Goal: Information Seeking & Learning: Learn about a topic

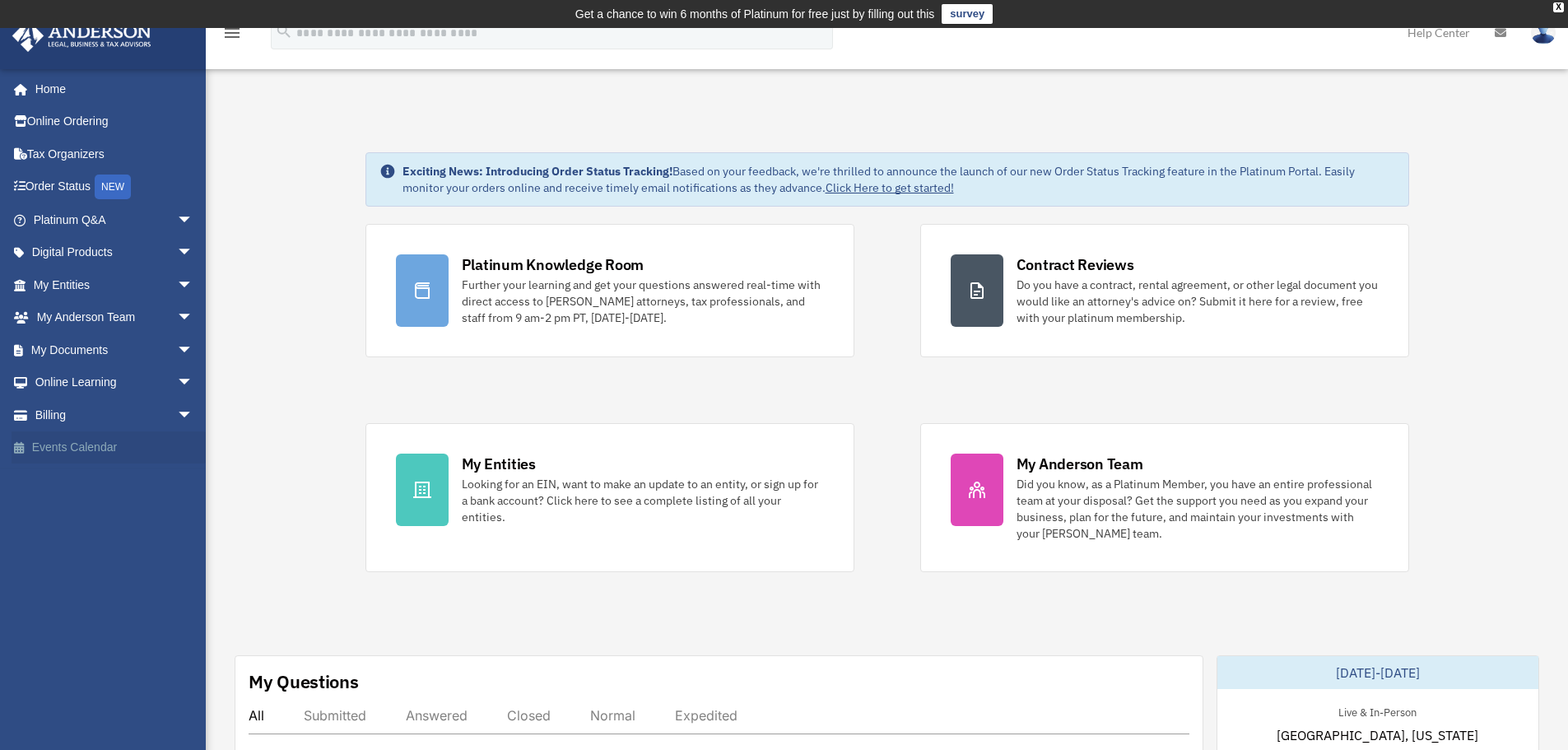
click at [142, 440] on link "Events Calendar" at bounding box center [114, 447] width 207 height 33
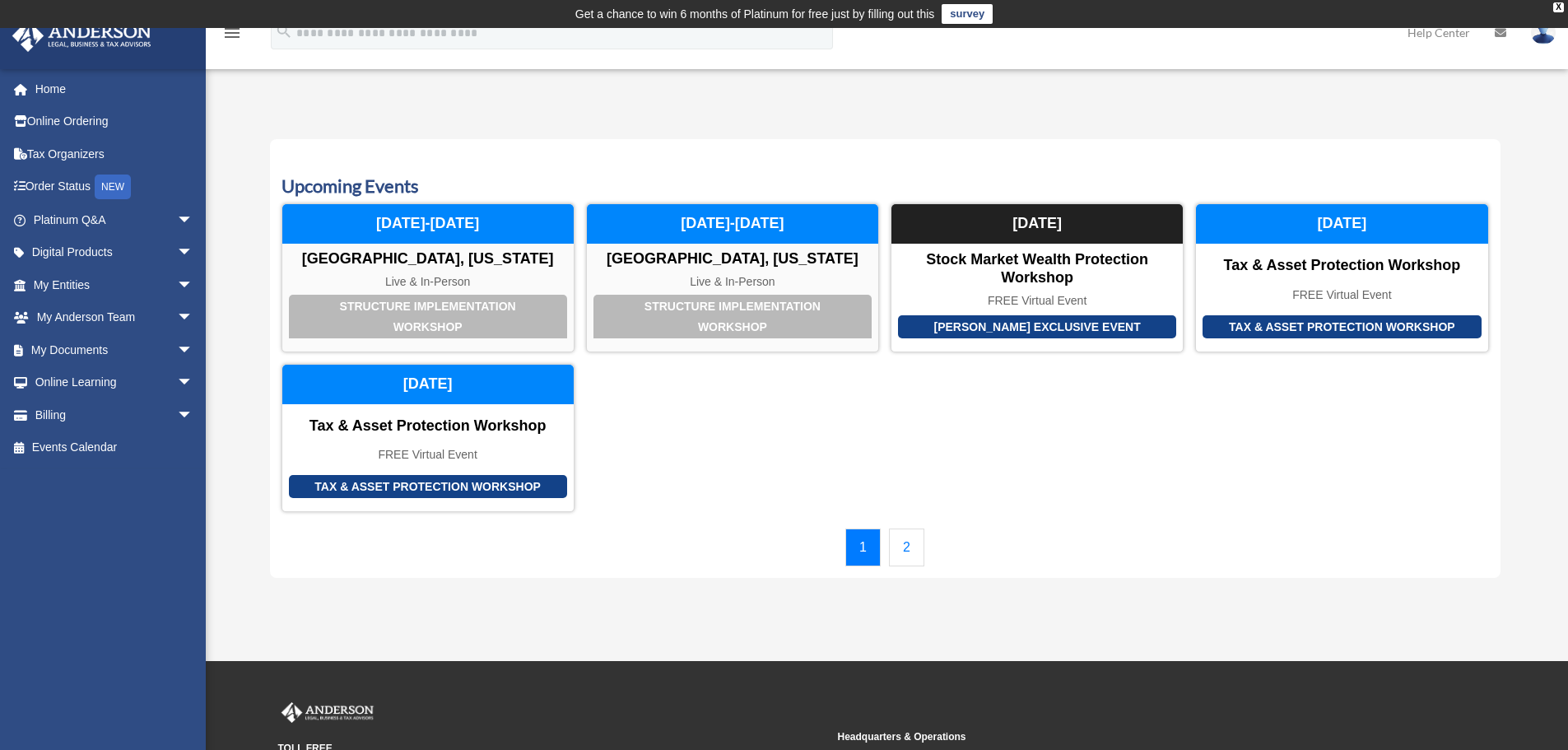
click at [904, 545] on link "2" at bounding box center [907, 547] width 35 height 38
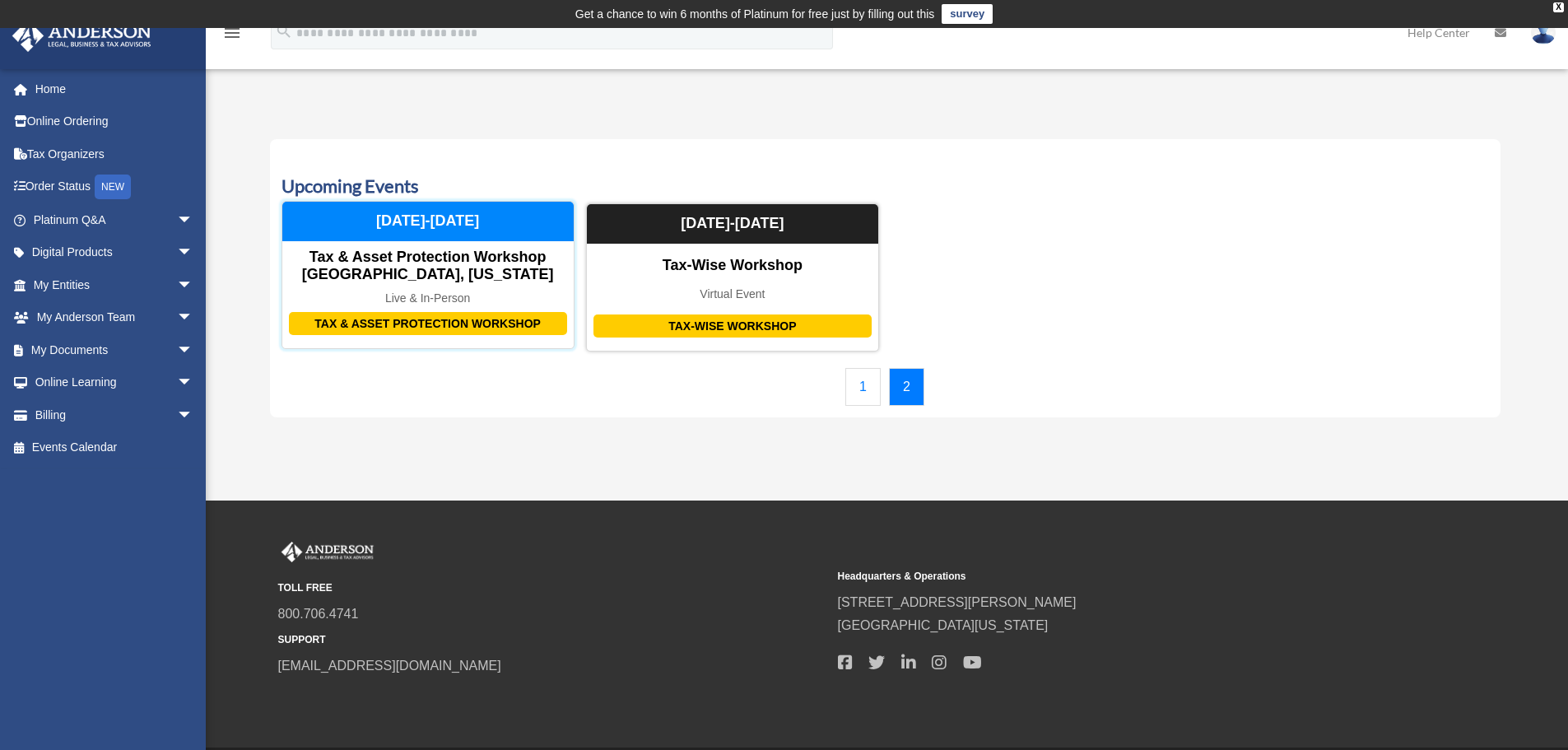
click at [499, 243] on div "Tax & Asset Protection Workshop Tax & Asset Protection Workshop Dallas, Texas L…" at bounding box center [428, 274] width 293 height 148
click at [496, 239] on div "[DATE]-[DATE]" at bounding box center [428, 221] width 291 height 40
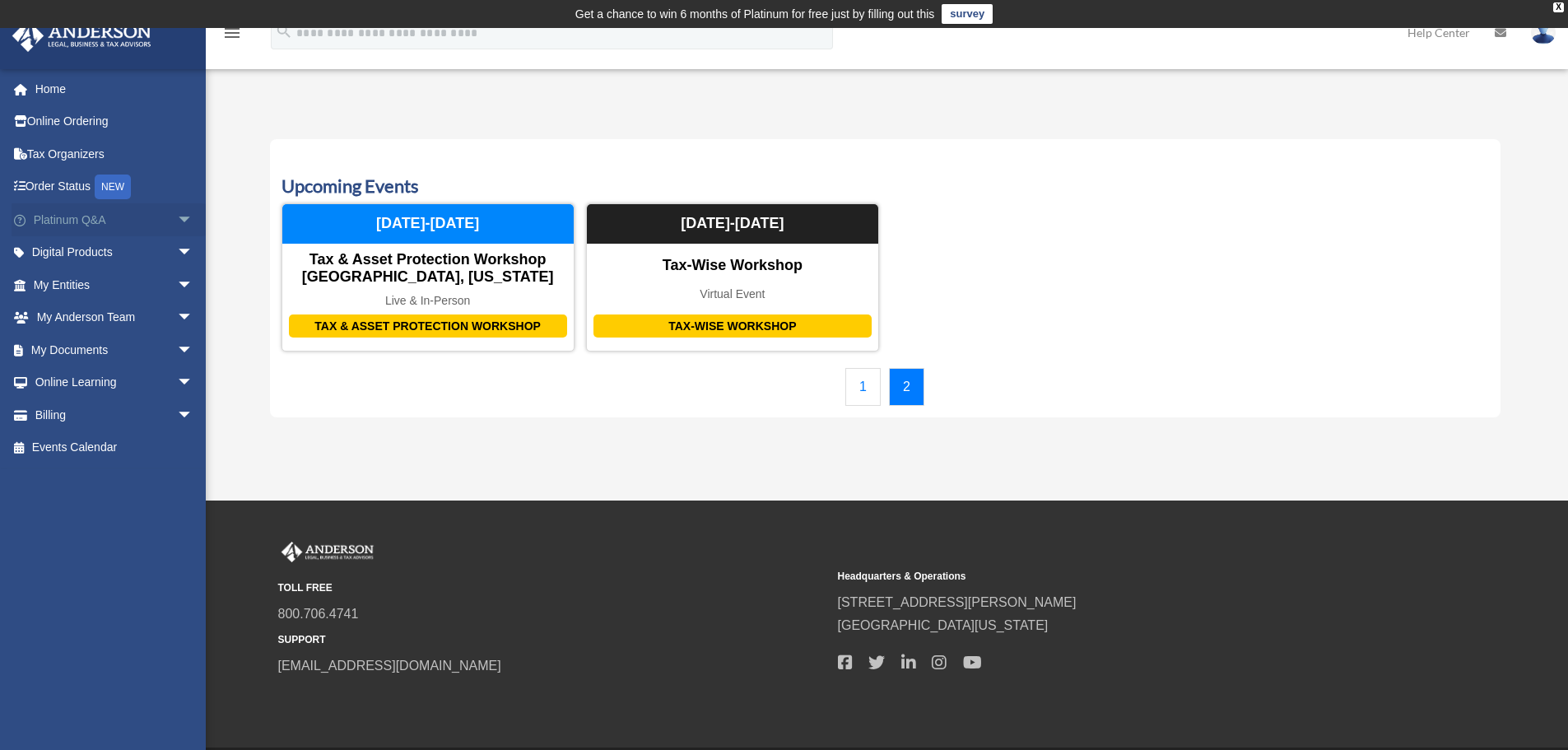
click at [179, 223] on span "arrow_drop_down" at bounding box center [193, 220] width 33 height 34
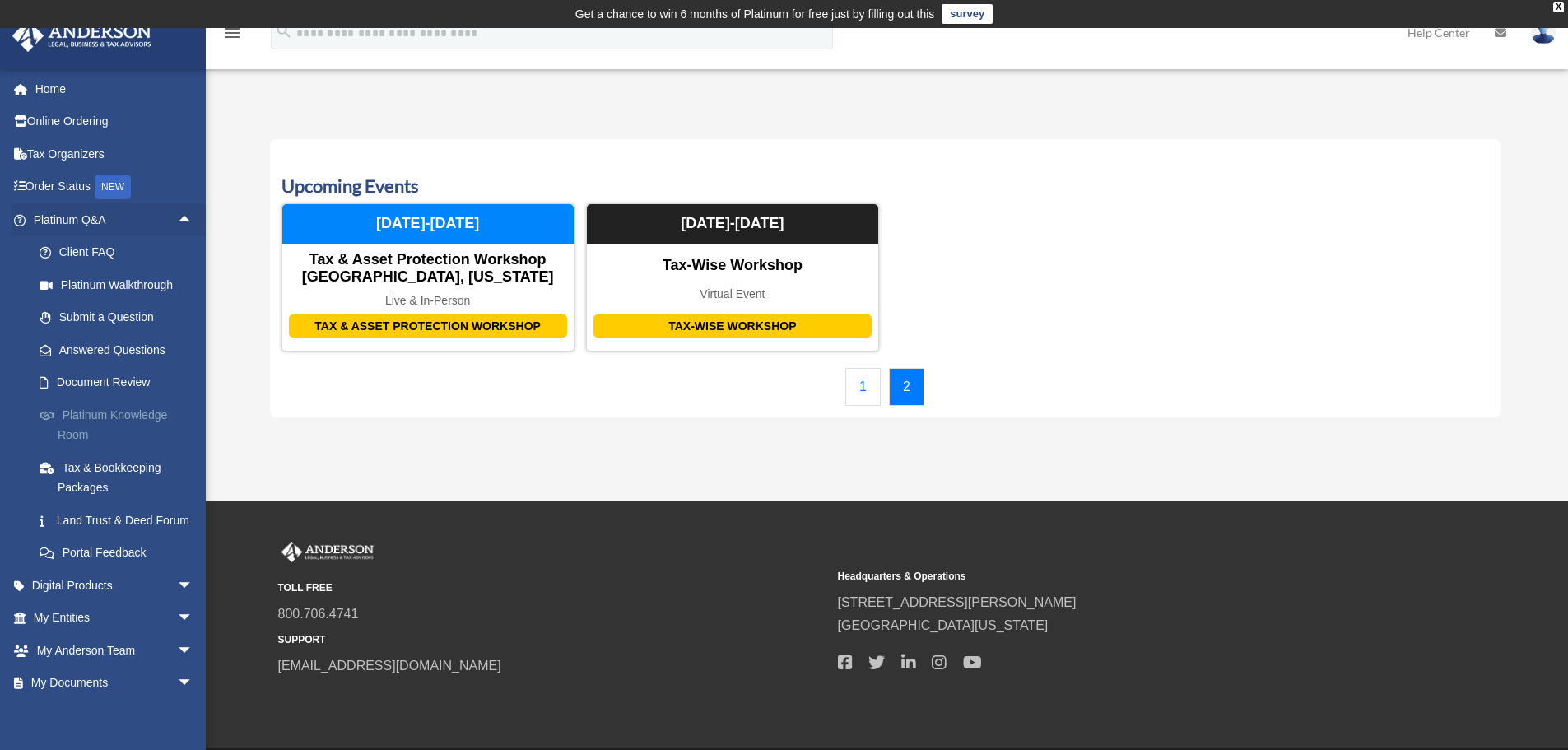
click at [160, 440] on link "Platinum Knowledge Room" at bounding box center [121, 424] width 195 height 52
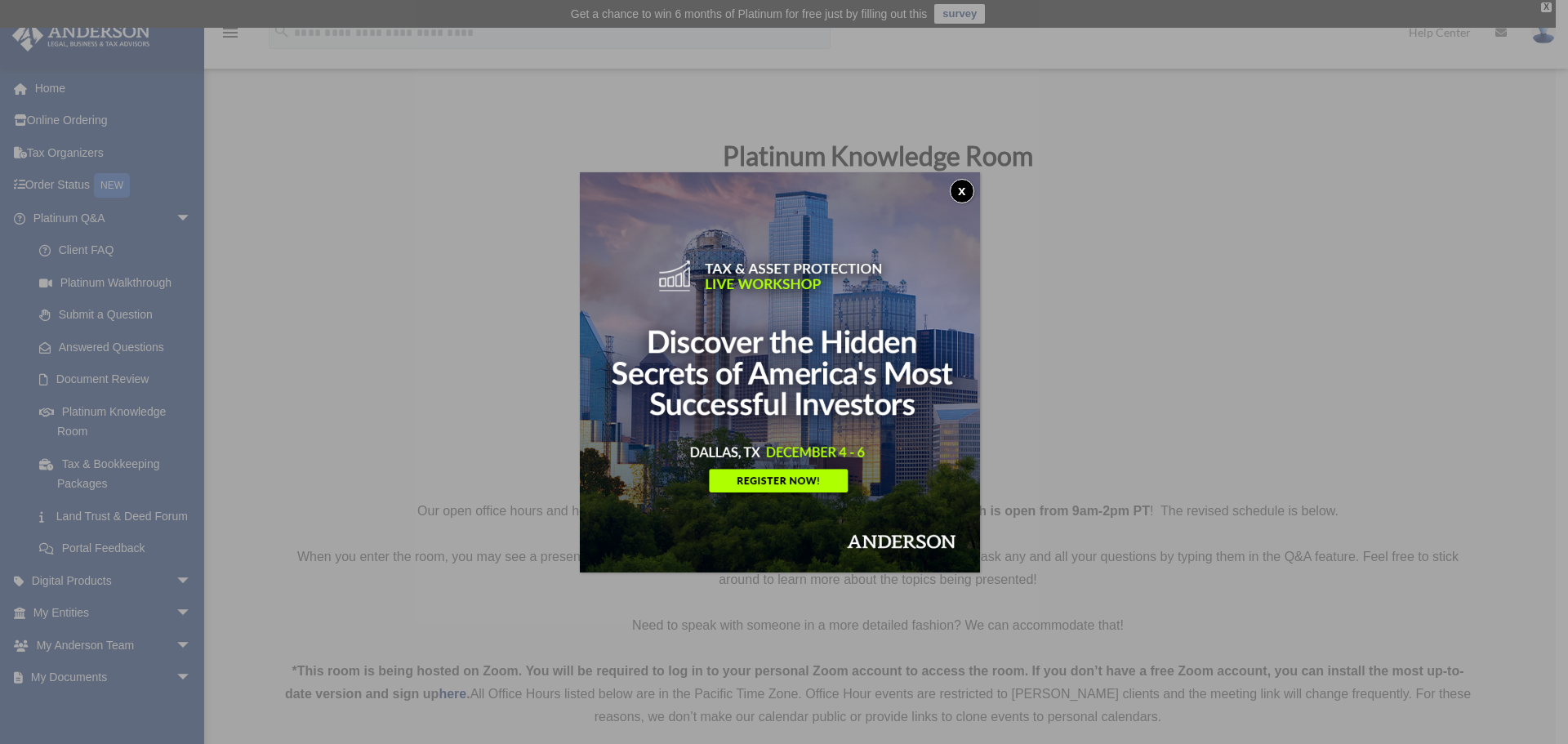
click at [973, 189] on button "x" at bounding box center [962, 191] width 25 height 25
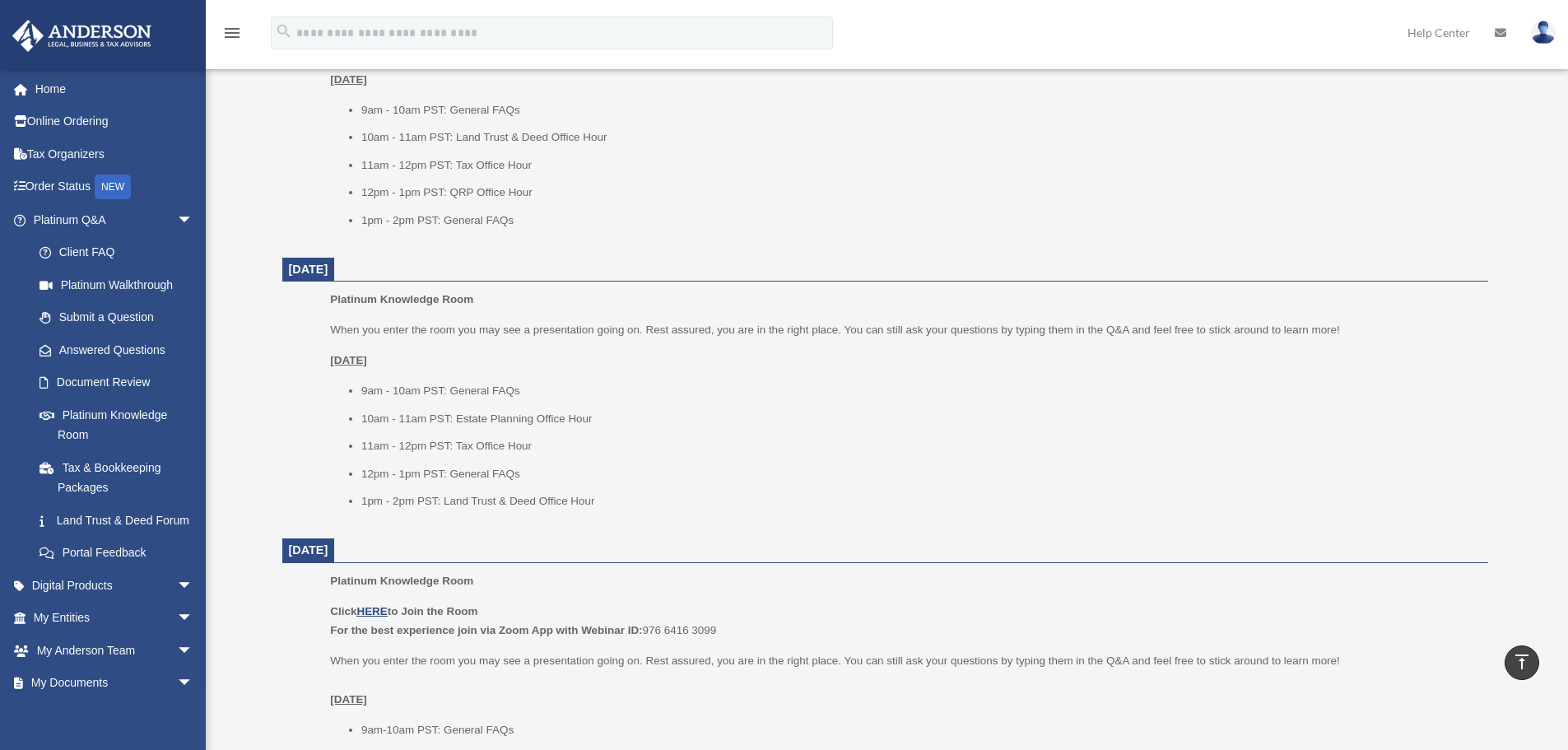
scroll to position [1728, 0]
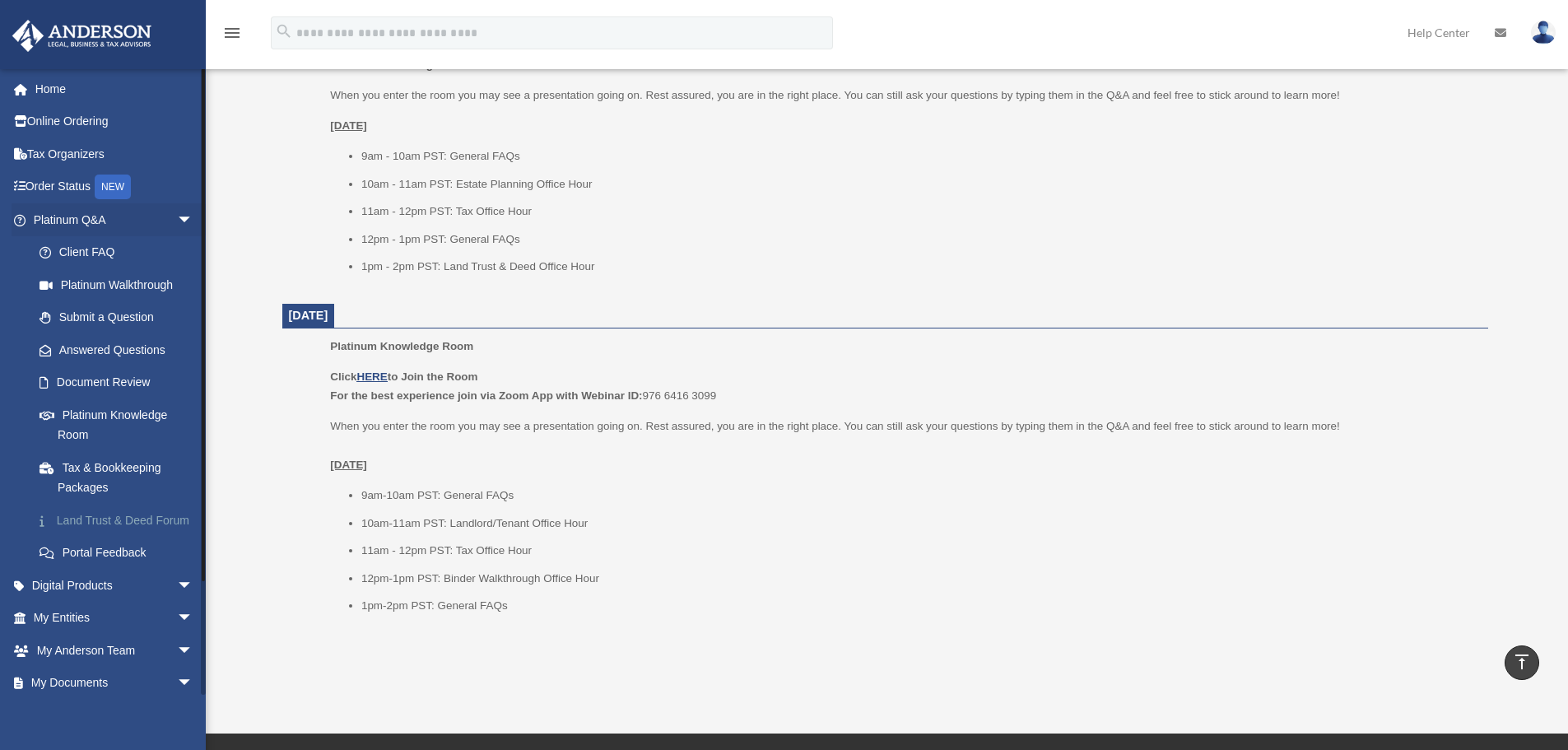
click at [119, 515] on link "Land Trust & Deed Forum" at bounding box center [121, 520] width 195 height 33
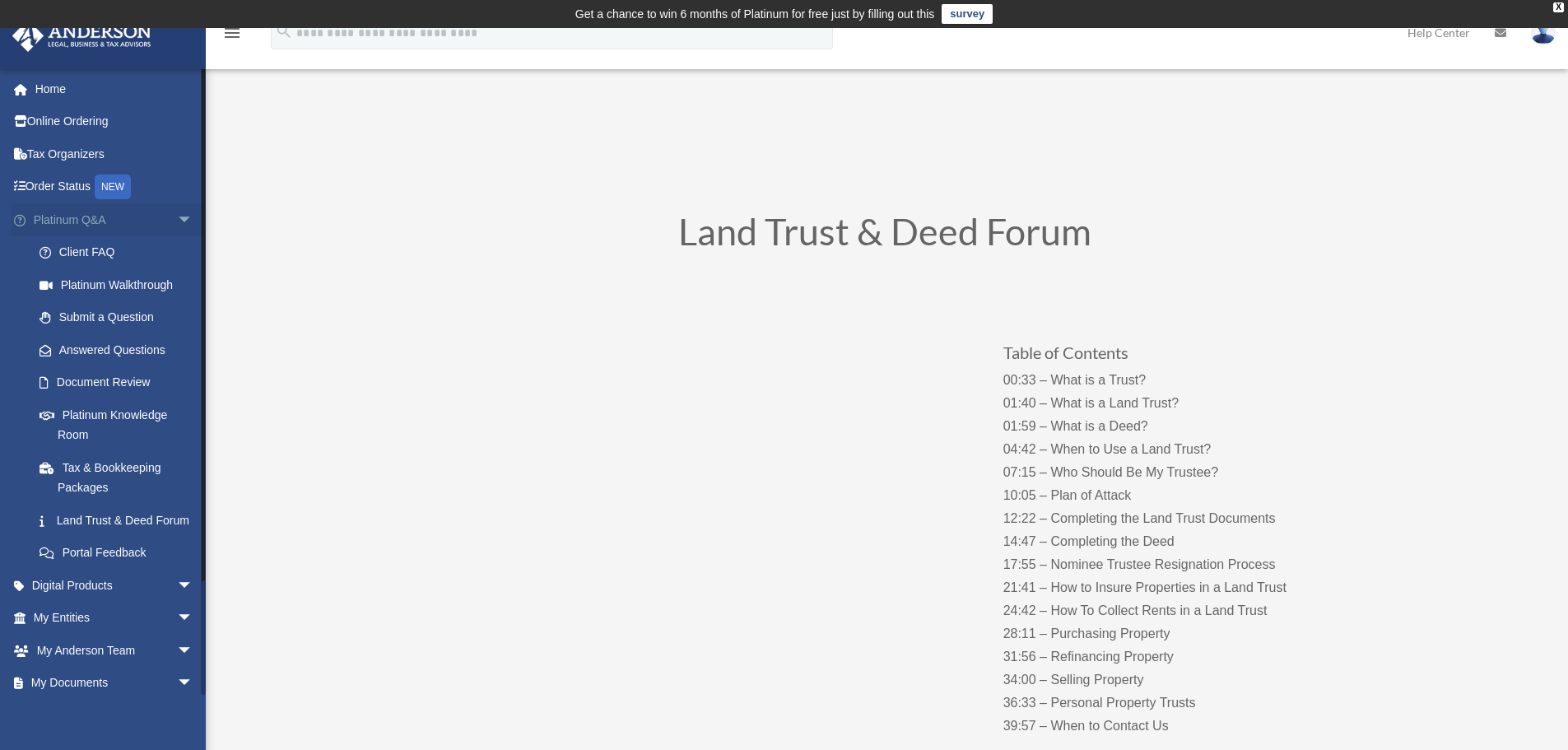
click at [177, 227] on span "arrow_drop_down" at bounding box center [193, 220] width 33 height 34
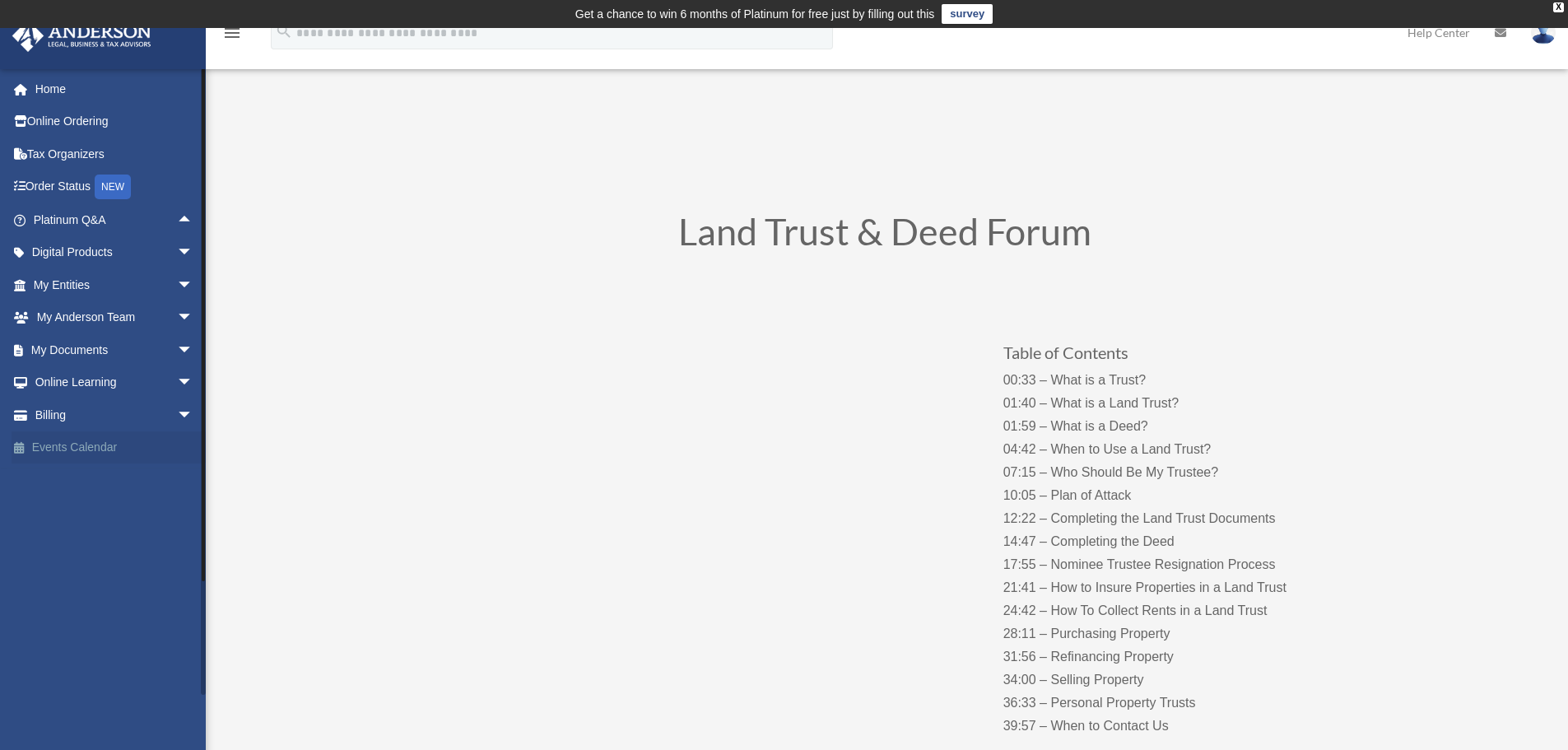
click at [108, 454] on link "Events Calendar" at bounding box center [114, 447] width 207 height 33
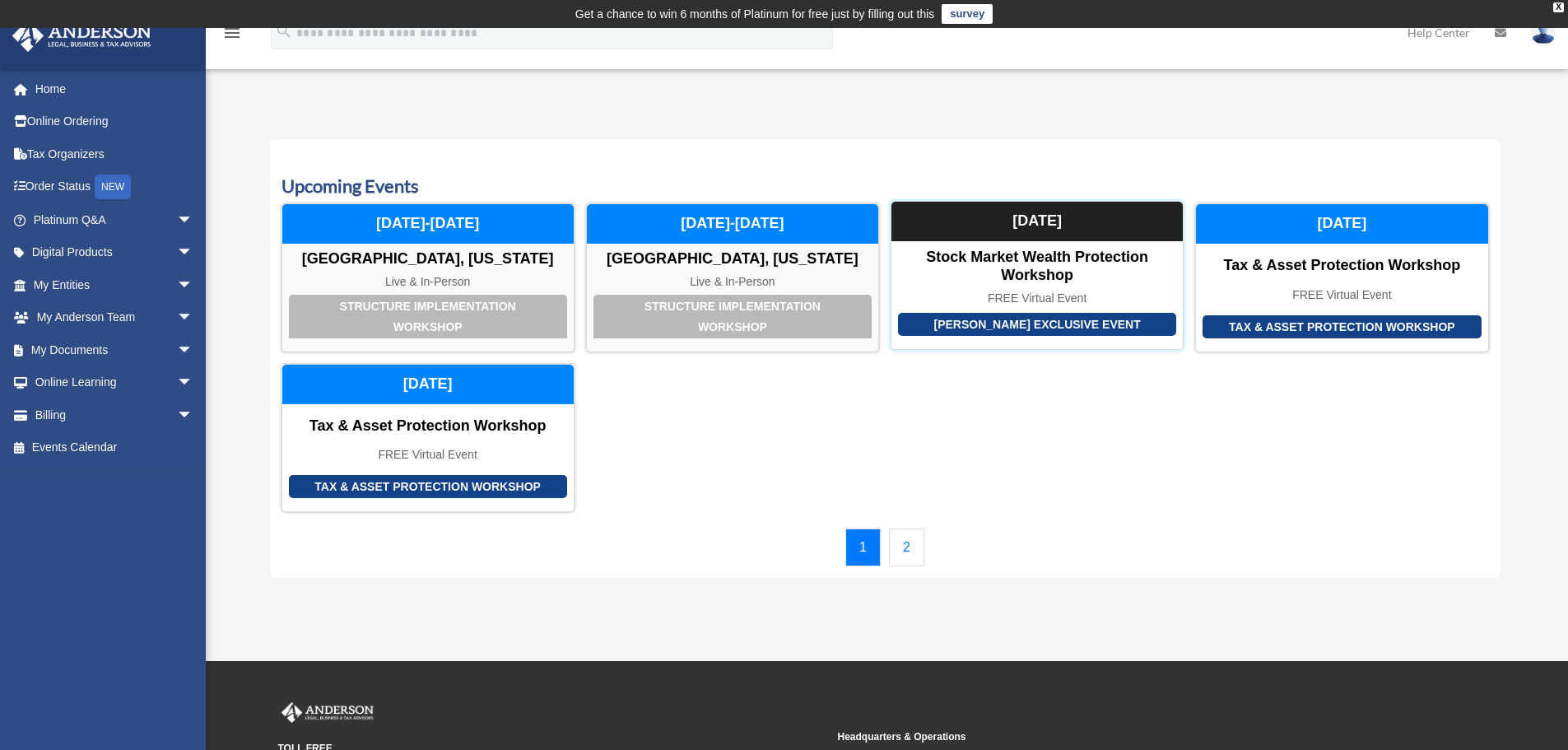
click at [1012, 310] on div "Anderson Exclusive Event Stock Market Wealth Protection Workshop FREE Virtual E…" at bounding box center [1036, 275] width 293 height 149
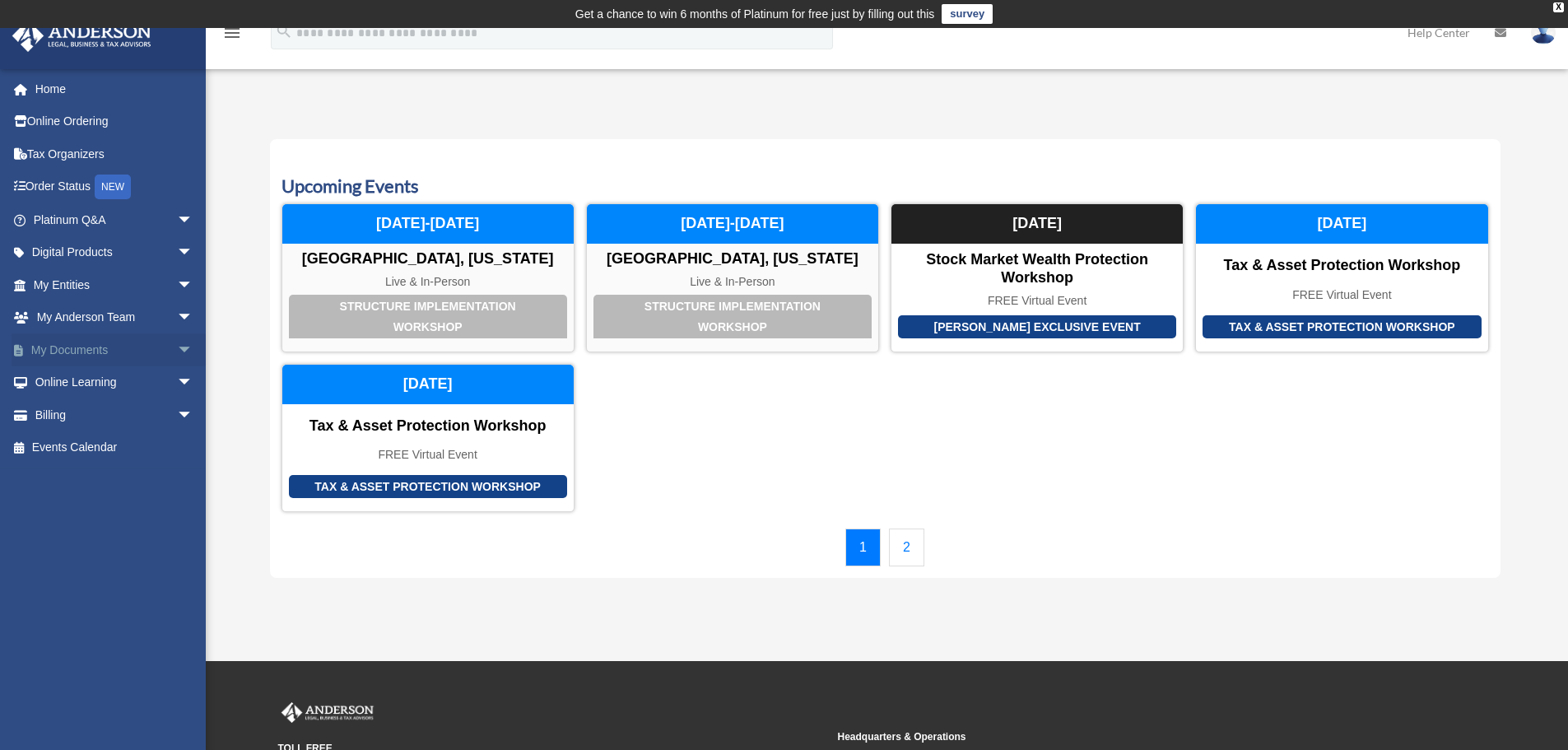
click at [177, 345] on span "arrow_drop_down" at bounding box center [193, 351] width 33 height 34
click at [151, 433] on link "Forms Library" at bounding box center [121, 447] width 195 height 33
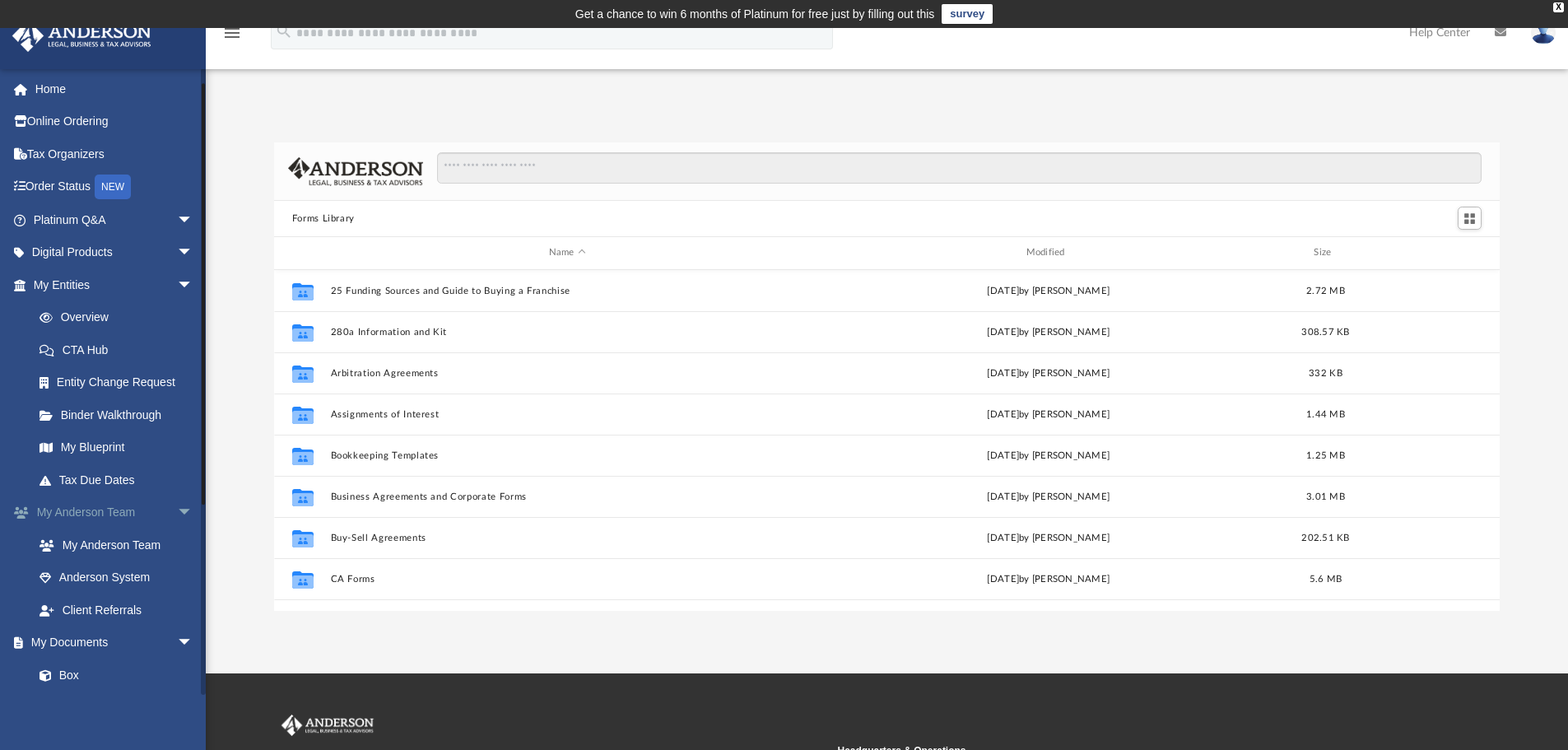
scroll to position [164, 0]
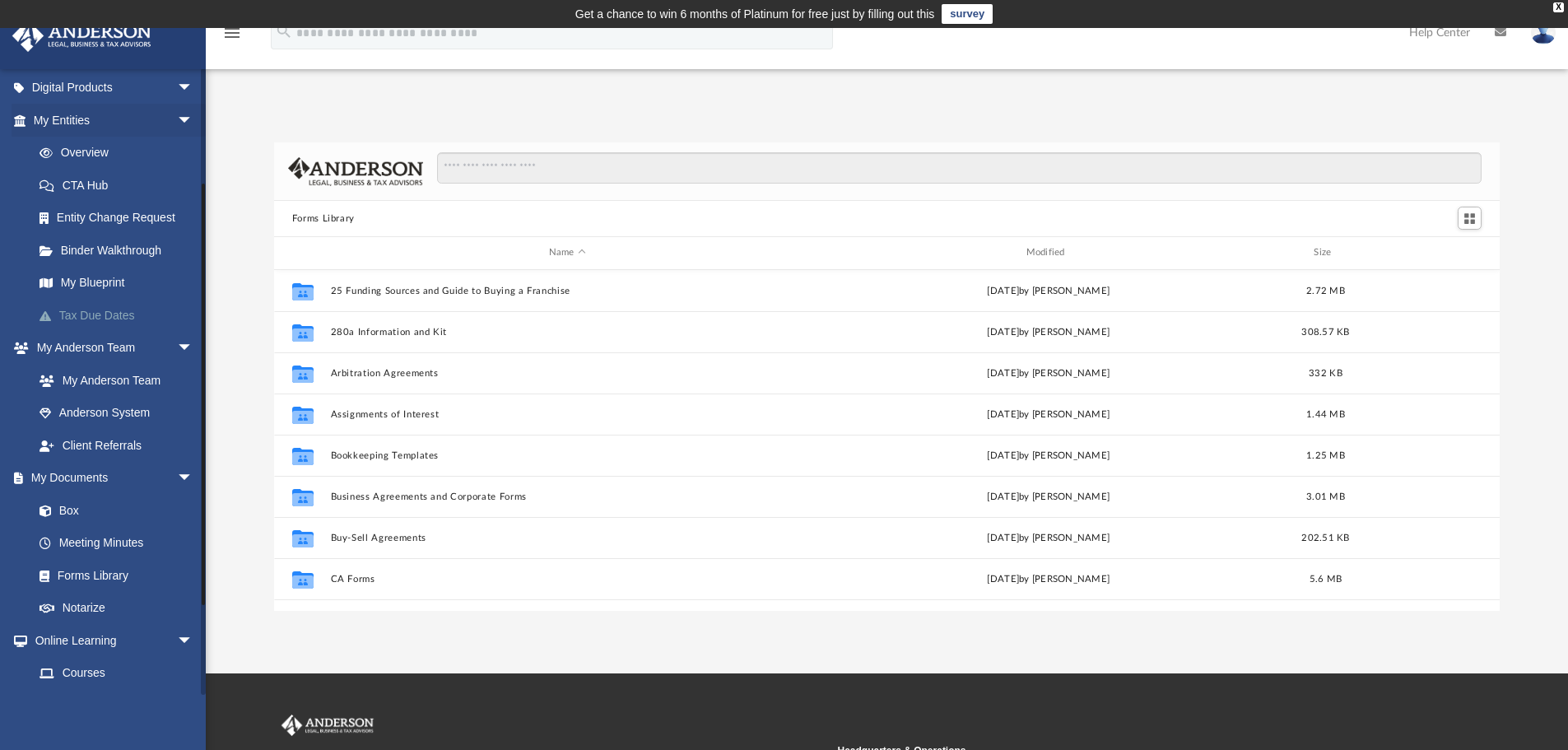
drag, startPoint x: 174, startPoint y: 345, endPoint x: 172, endPoint y: 320, distance: 25.1
click at [177, 345] on span "arrow_drop_down" at bounding box center [193, 349] width 33 height 34
click at [179, 107] on span "arrow_drop_down" at bounding box center [193, 121] width 33 height 34
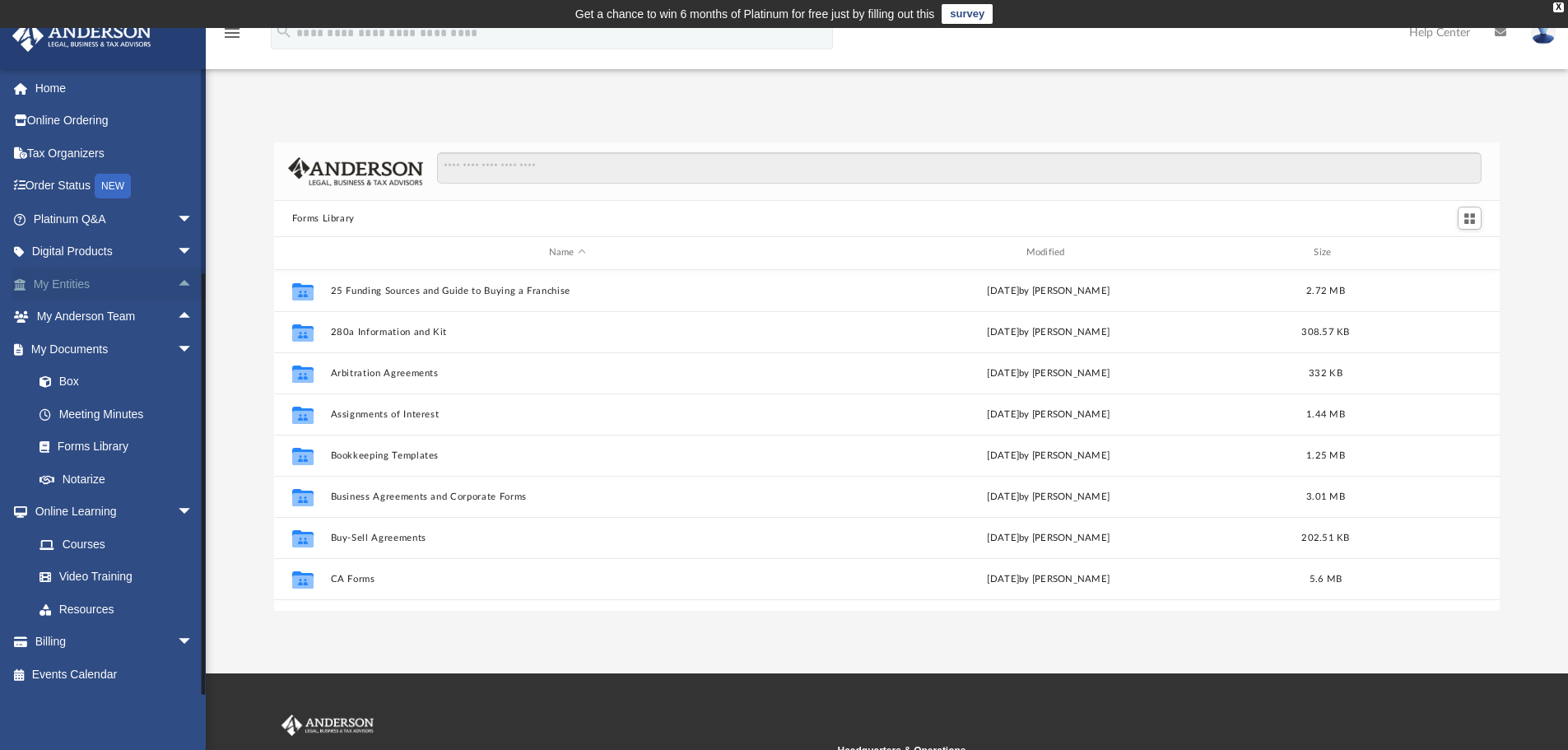
scroll to position [1, 0]
click at [177, 514] on span "arrow_drop_down" at bounding box center [193, 512] width 33 height 34
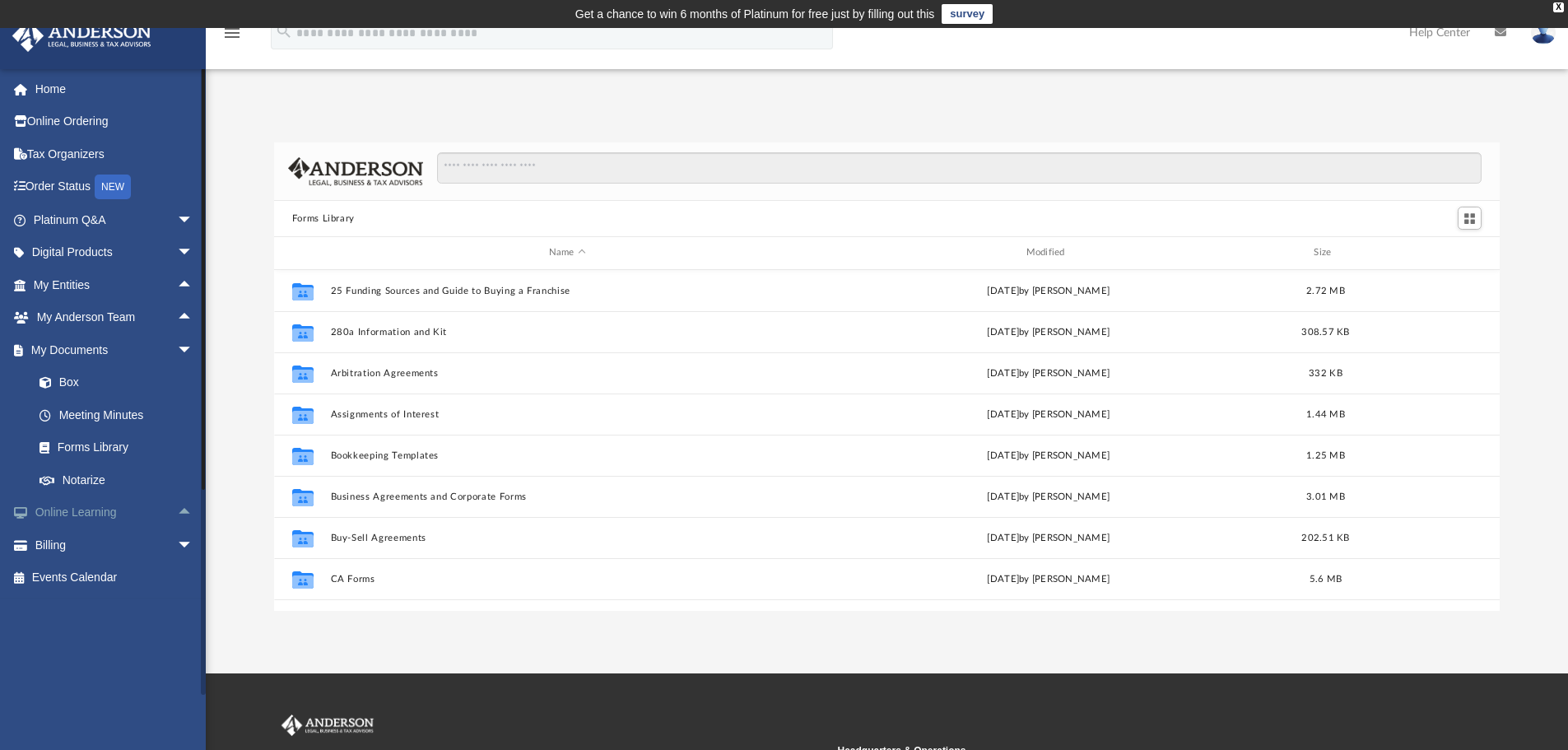
scroll to position [0, 0]
click at [182, 356] on span "arrow_drop_down" at bounding box center [193, 351] width 33 height 34
click at [121, 446] on link "Events Calendar" at bounding box center [114, 447] width 207 height 33
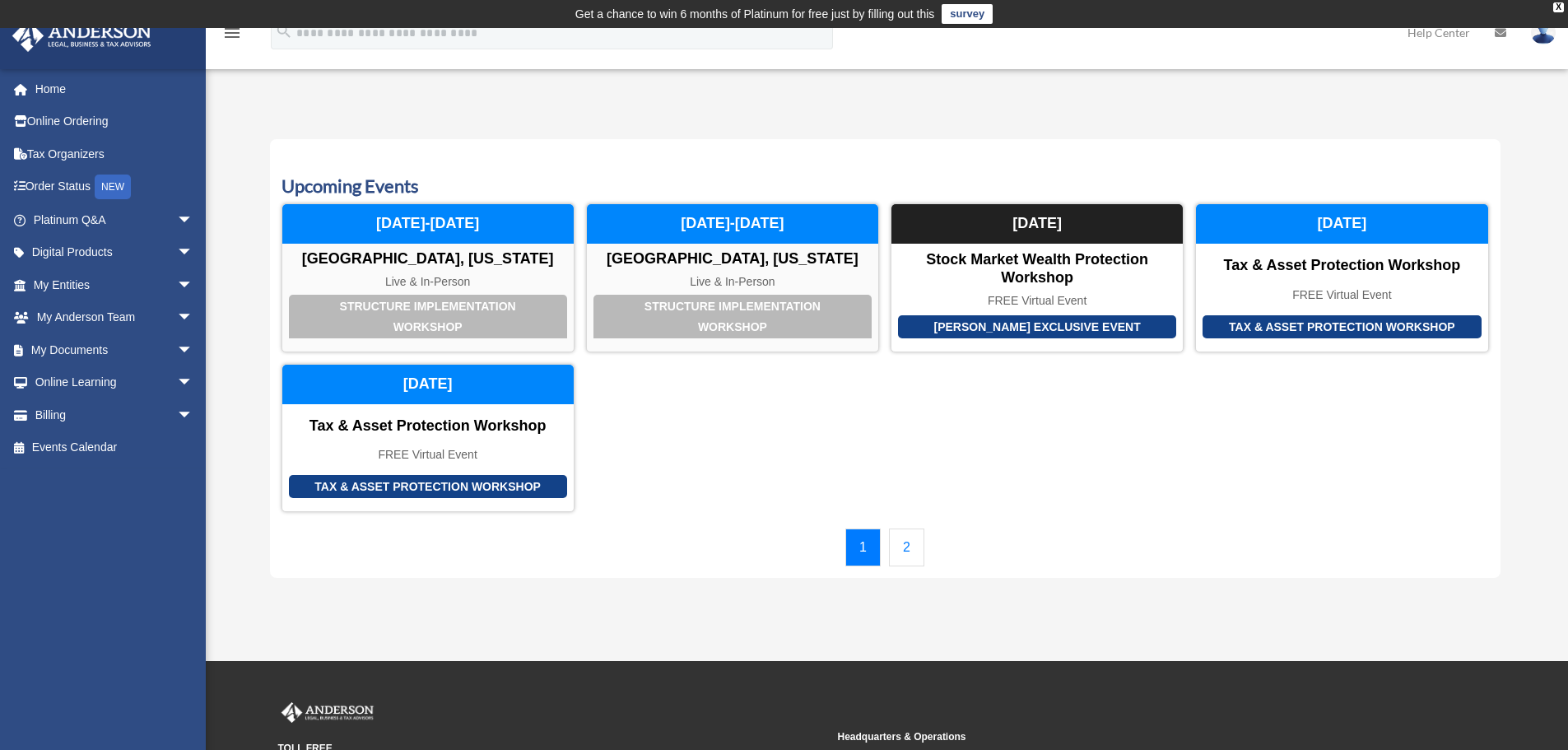
click at [908, 544] on link "2" at bounding box center [907, 547] width 35 height 38
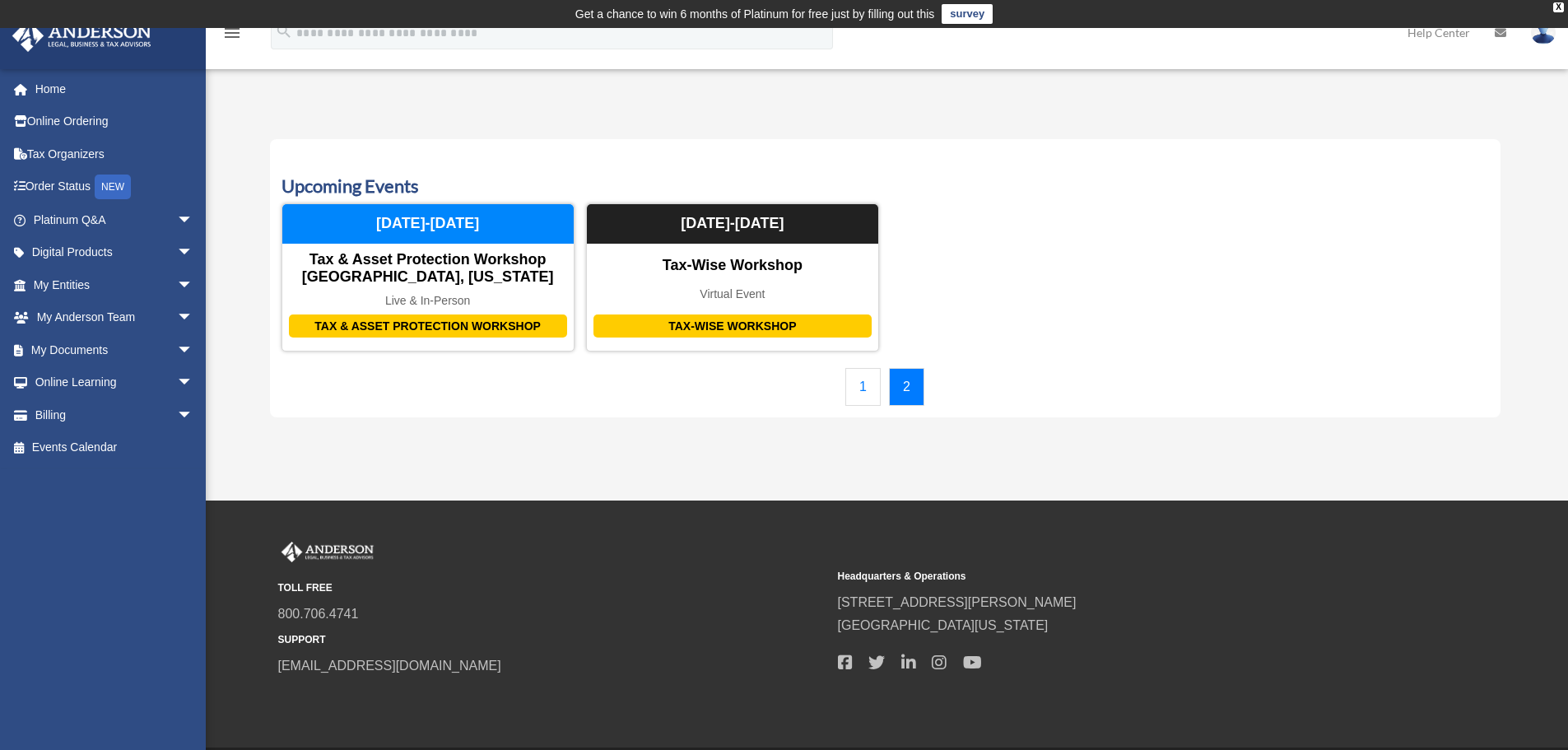
click at [862, 385] on link "1" at bounding box center [863, 387] width 35 height 38
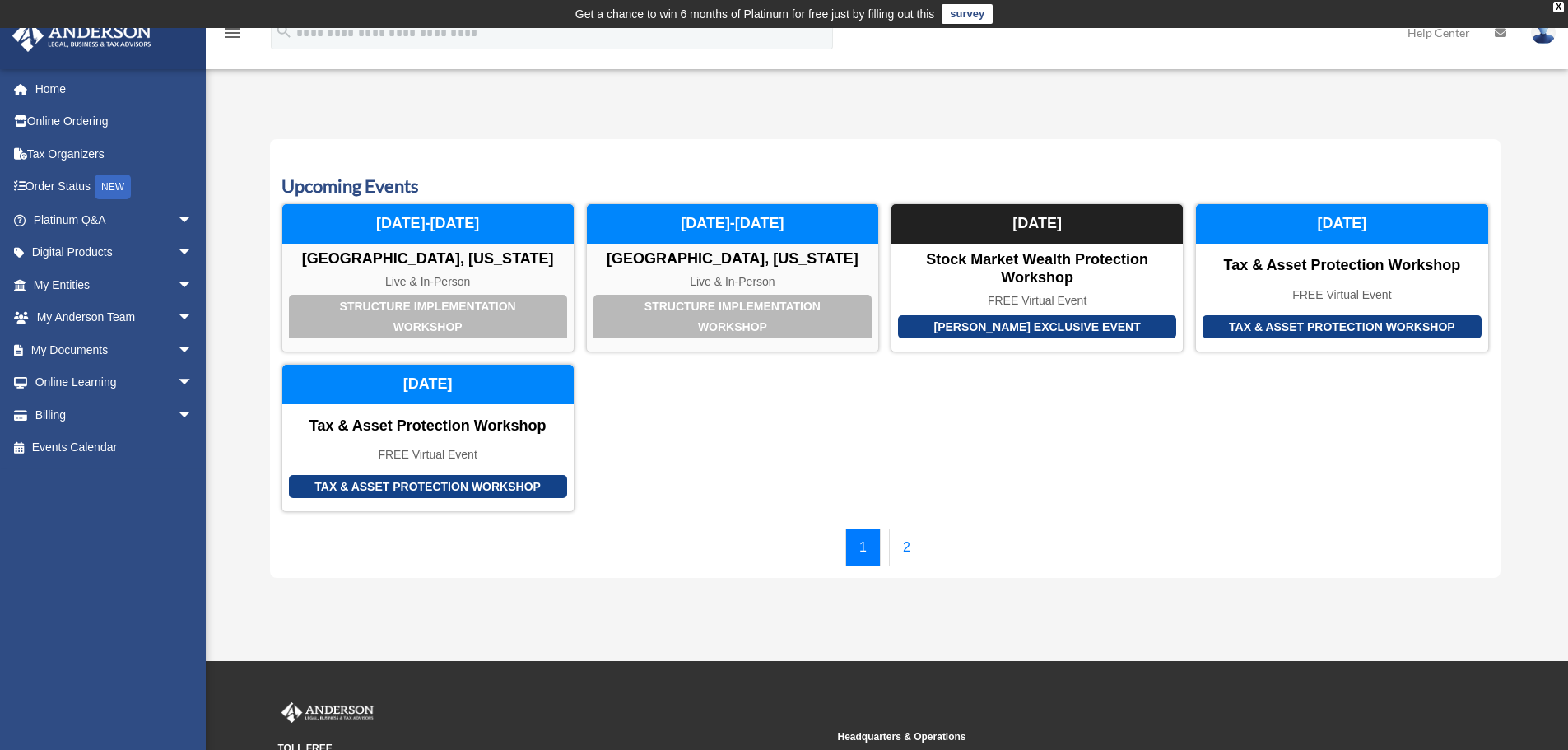
click at [862, 385] on div "Structure Implementation Workshop [GEOGRAPHIC_DATA], [US_STATE] Live & In-Perso…" at bounding box center [885, 358] width 1207 height 309
click at [177, 391] on span "arrow_drop_down" at bounding box center [193, 383] width 33 height 34
click at [138, 414] on link "Courses" at bounding box center [121, 414] width 195 height 33
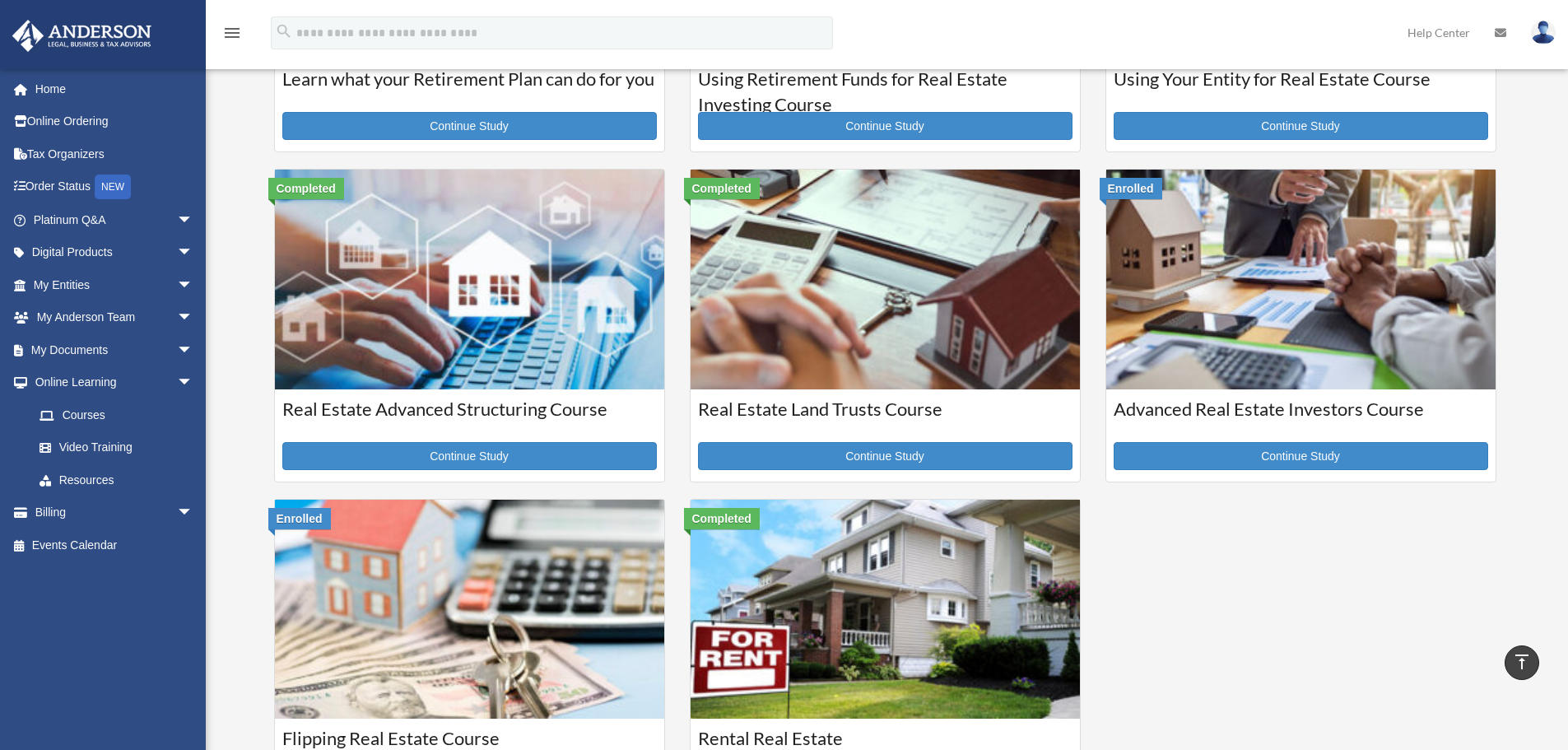
scroll to position [182, 0]
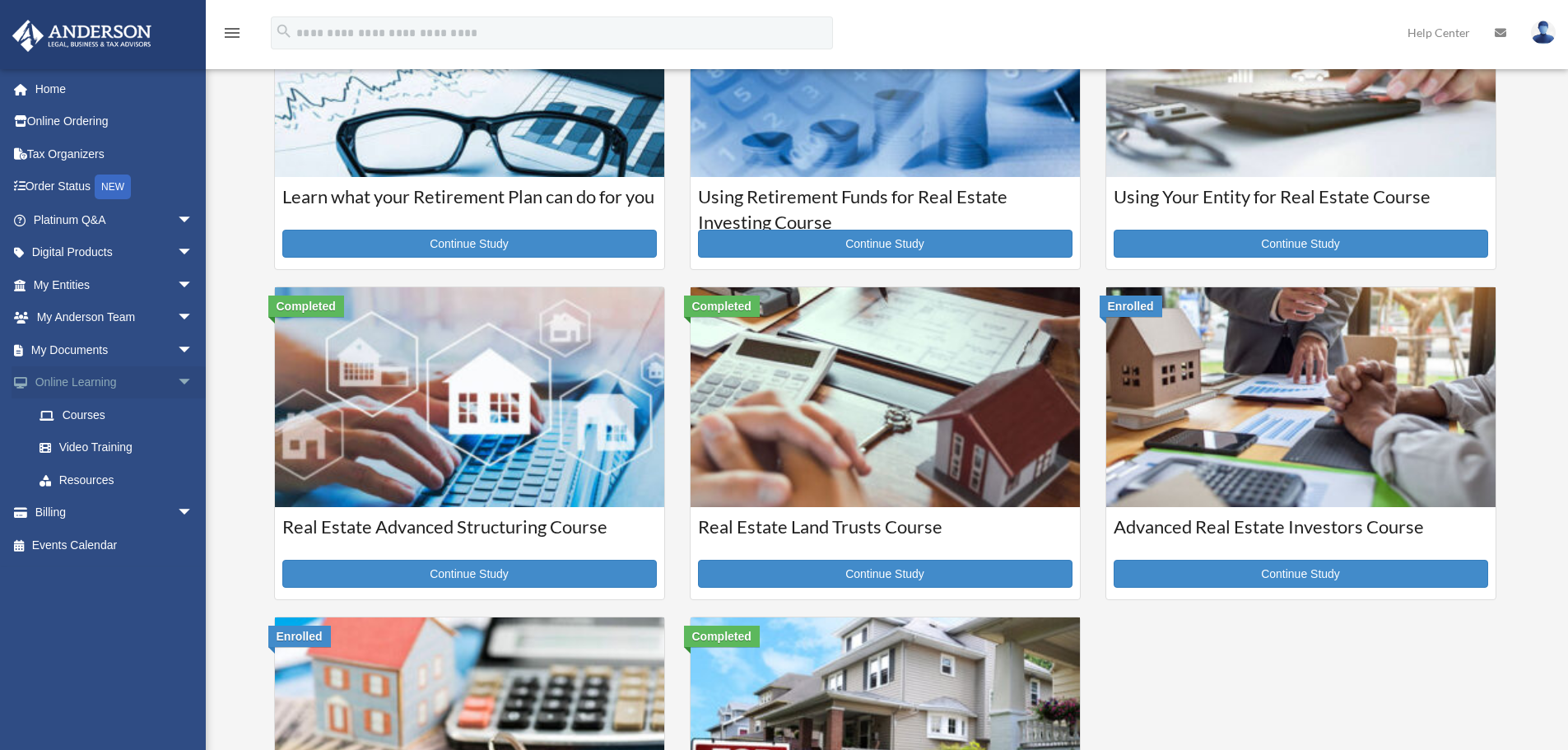
click at [177, 383] on span "arrow_drop_down" at bounding box center [193, 383] width 33 height 34
click at [177, 296] on span "arrow_drop_down" at bounding box center [193, 285] width 33 height 34
click at [177, 249] on span "arrow_drop_down" at bounding box center [193, 253] width 33 height 34
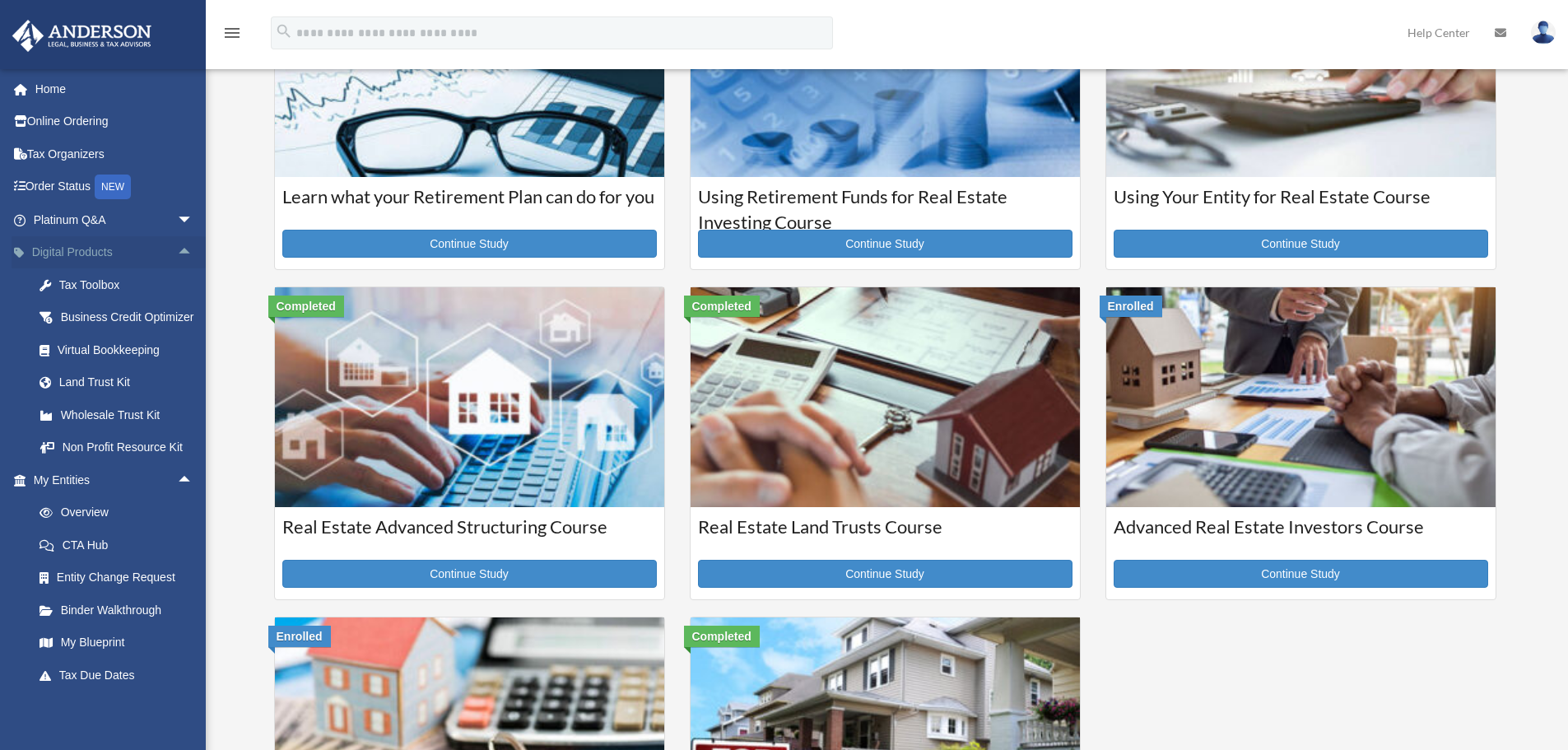
click at [177, 249] on span "arrow_drop_up" at bounding box center [193, 253] width 33 height 34
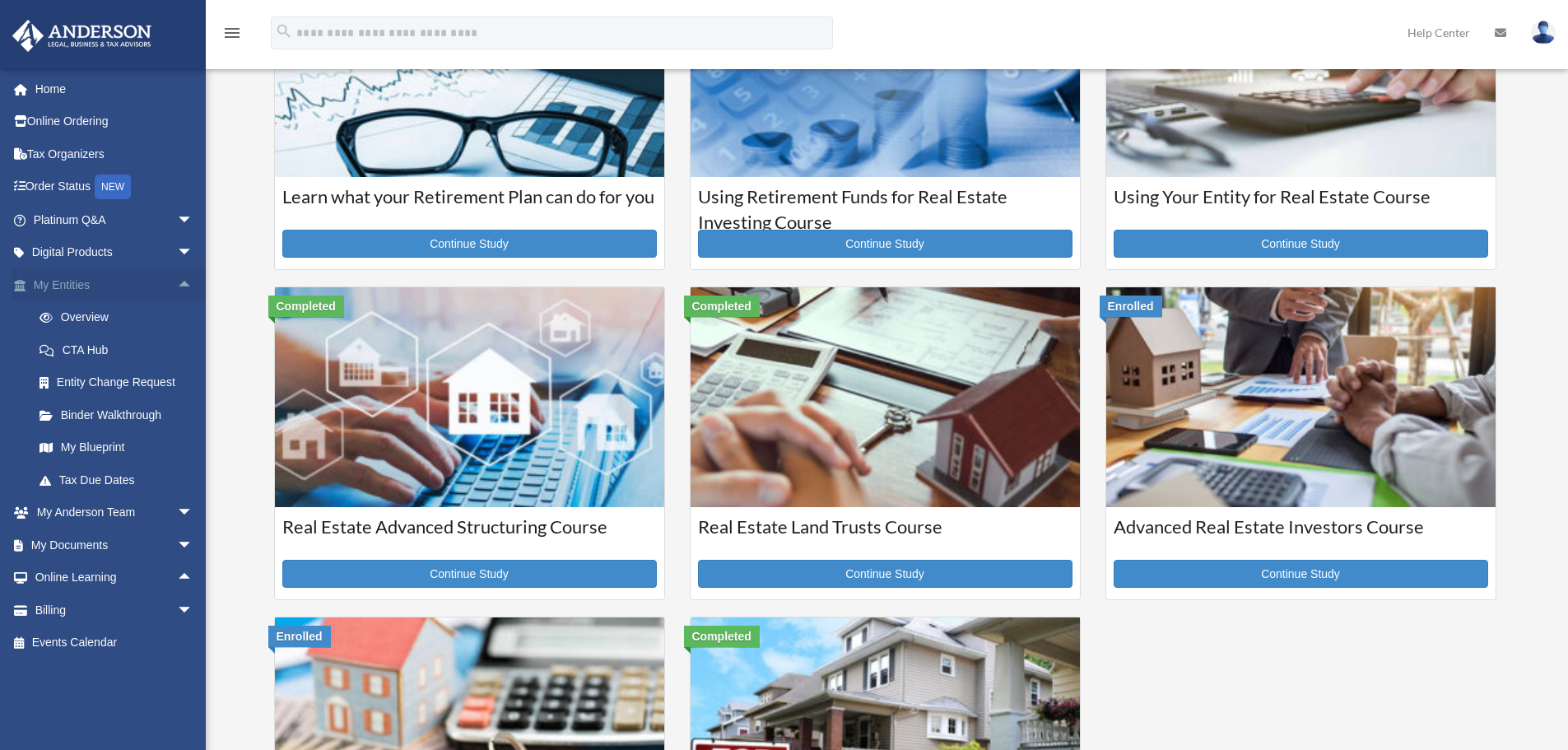
click at [177, 288] on span "arrow_drop_up" at bounding box center [193, 285] width 33 height 34
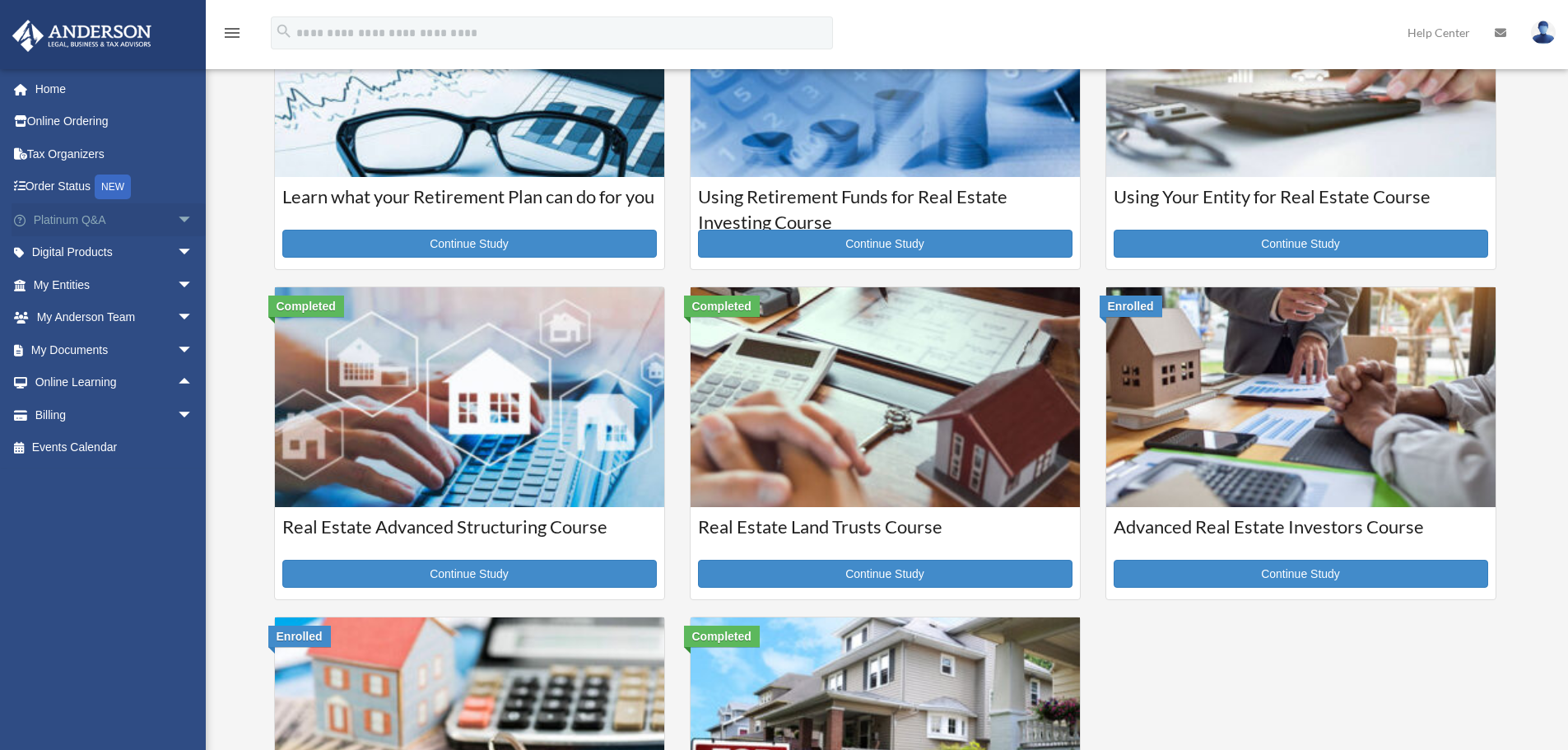
click at [179, 221] on span "arrow_drop_down" at bounding box center [193, 220] width 33 height 34
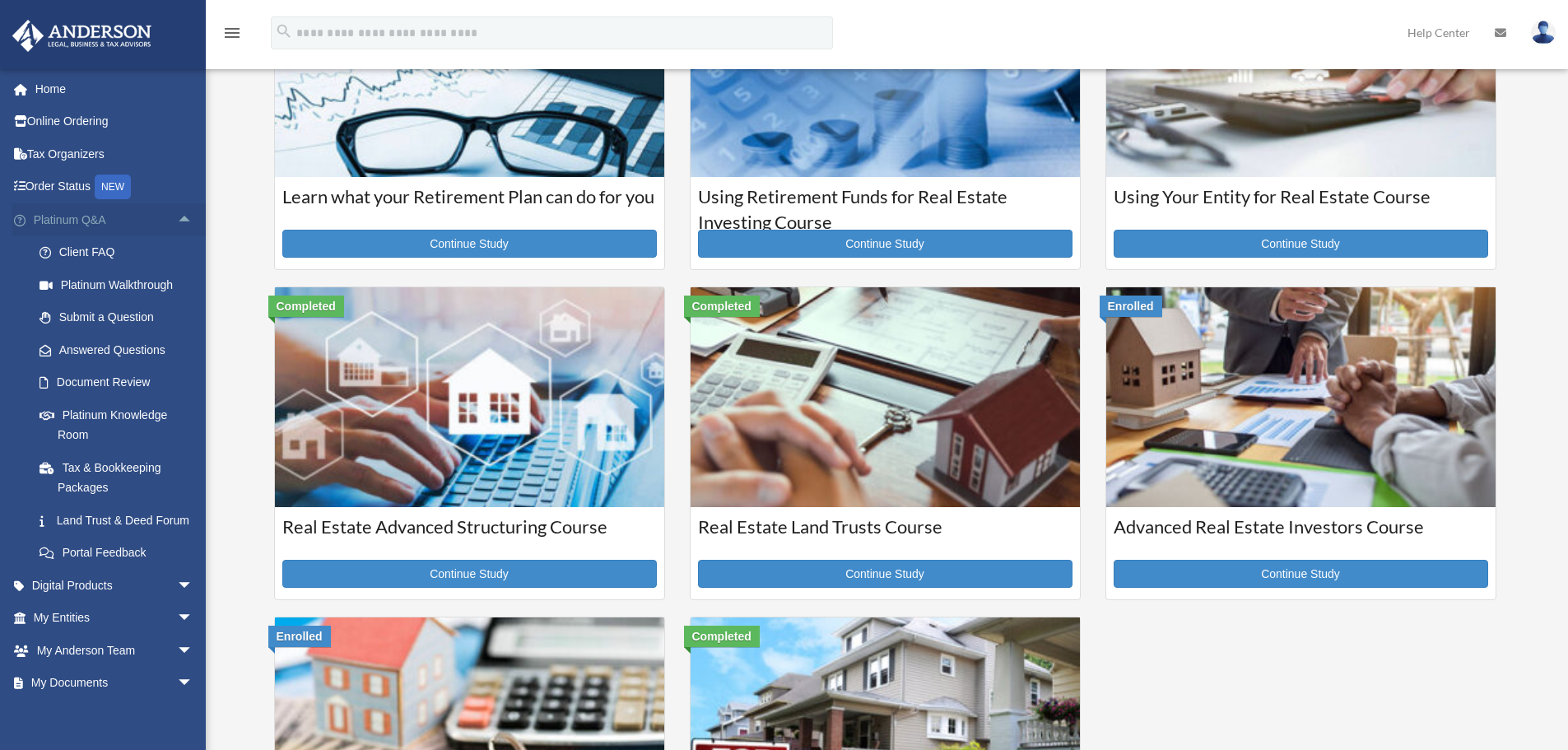
click at [179, 221] on span "arrow_drop_up" at bounding box center [193, 220] width 33 height 34
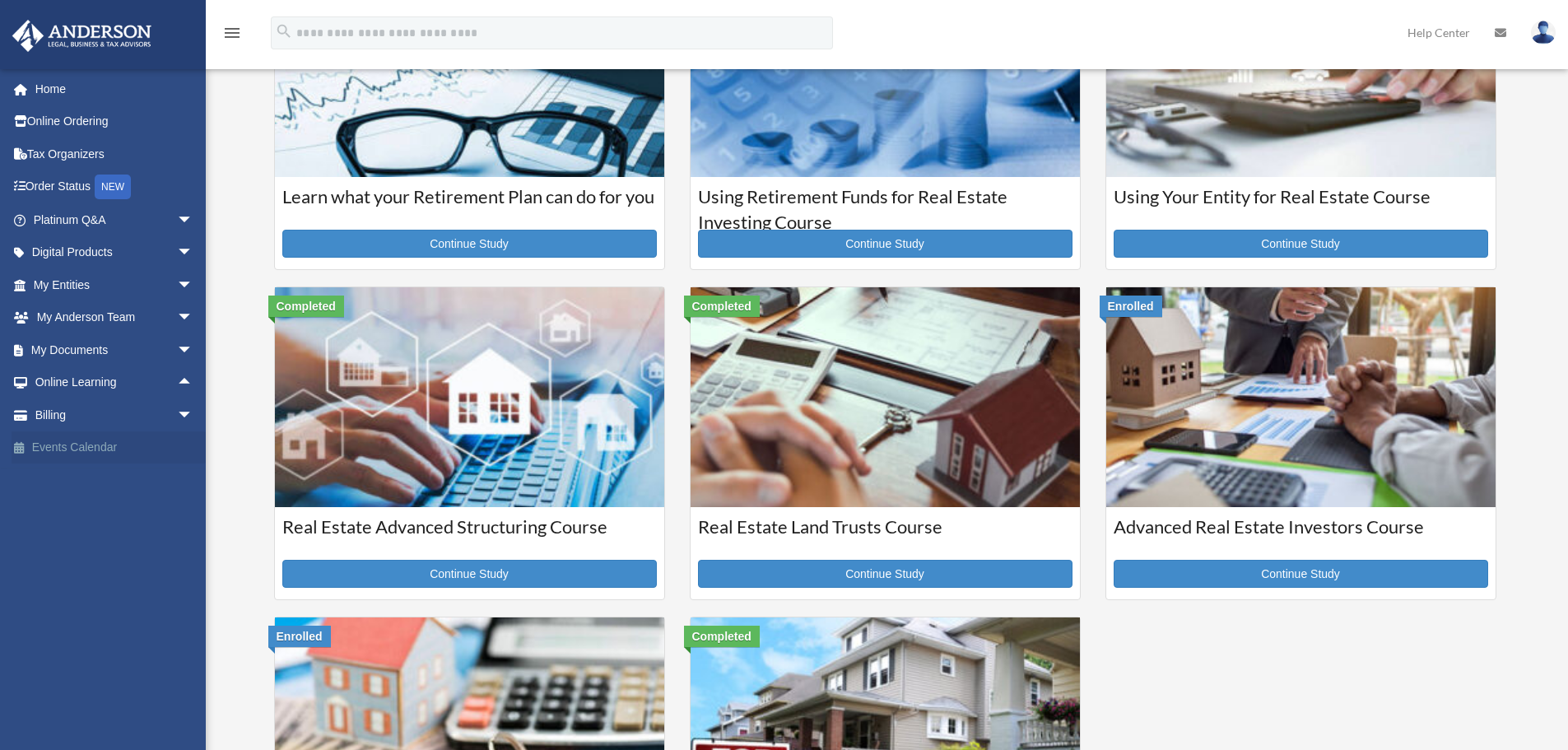
click at [98, 453] on link "Events Calendar" at bounding box center [114, 447] width 207 height 33
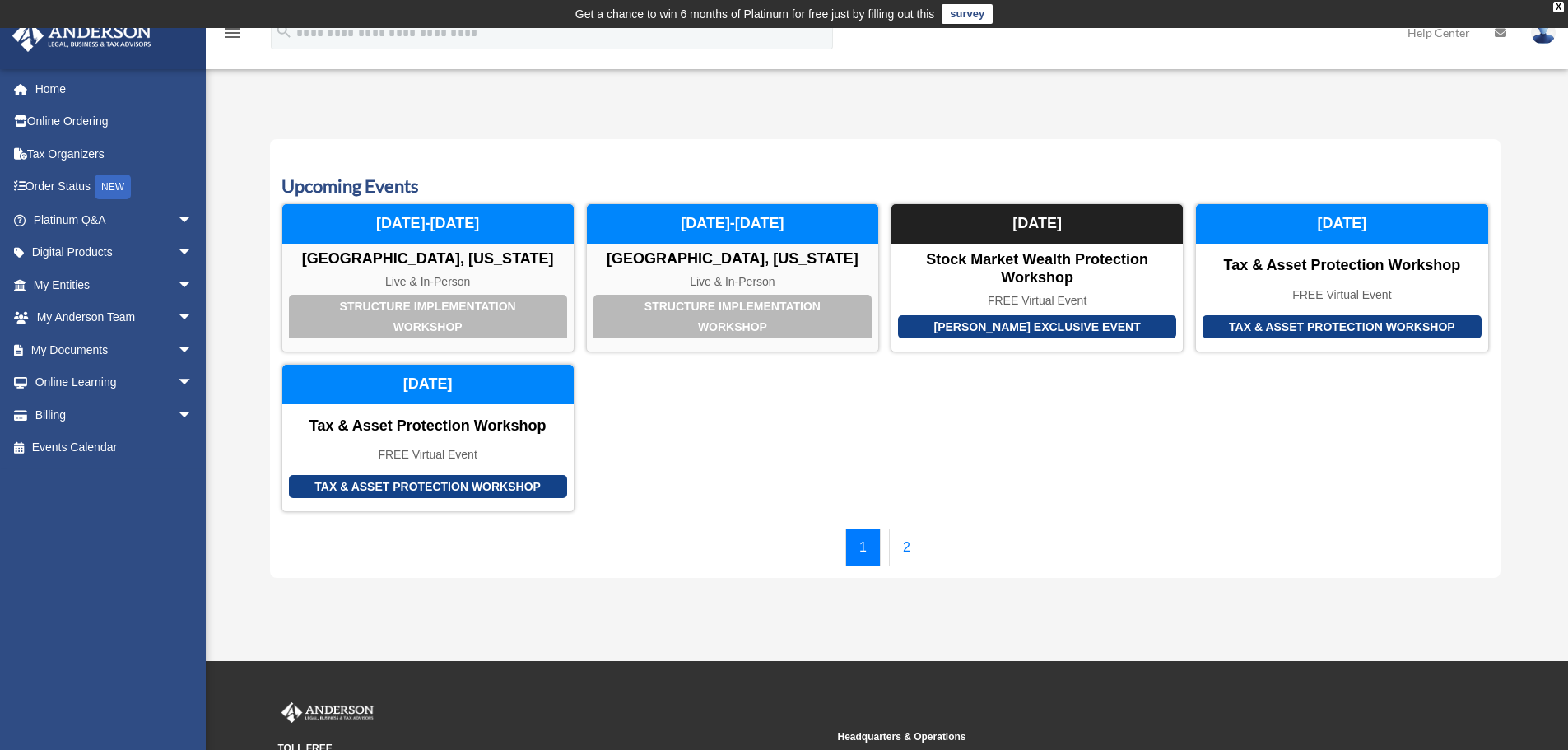
click at [911, 549] on link "2" at bounding box center [907, 547] width 35 height 38
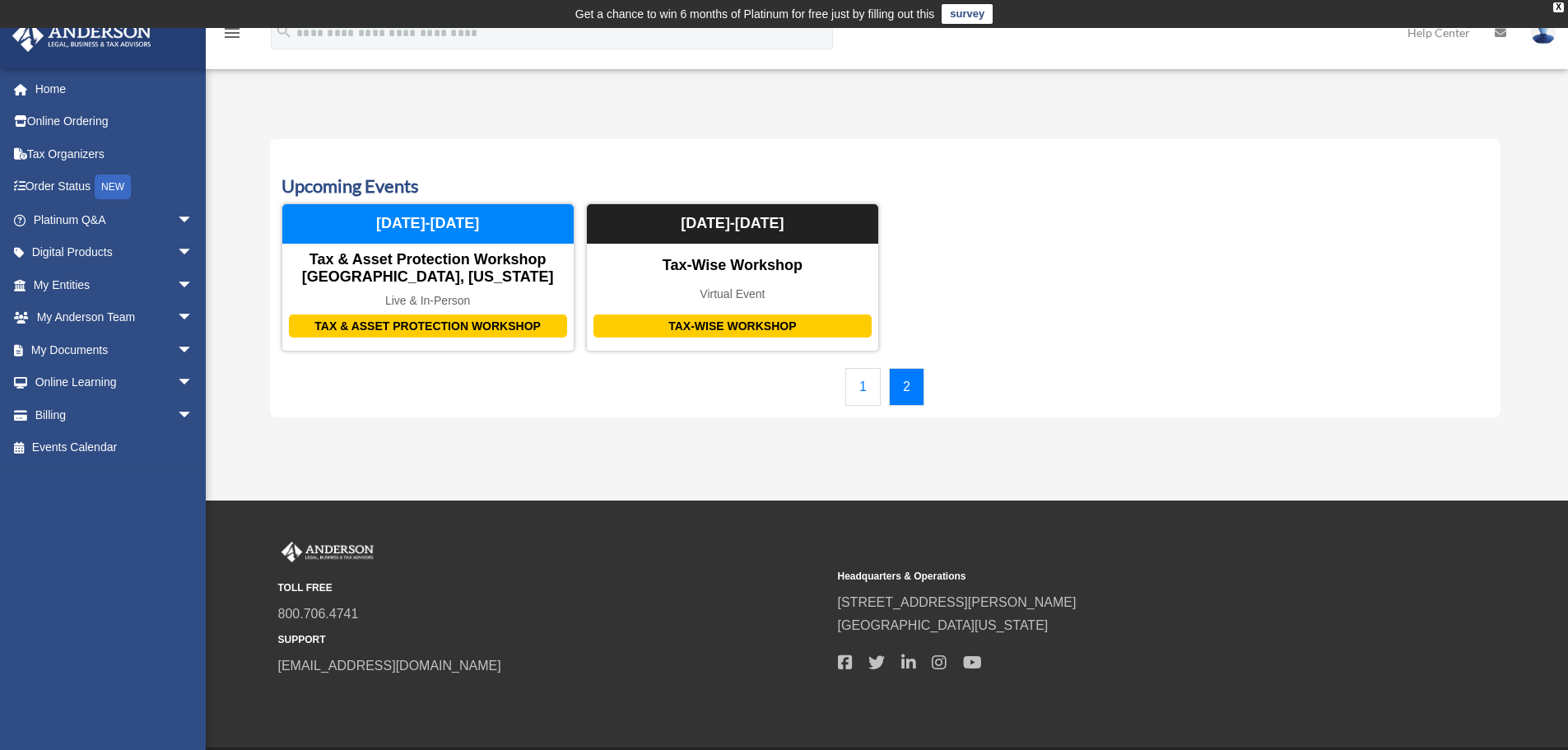
click at [868, 385] on link "1" at bounding box center [863, 387] width 35 height 38
